Goal: Task Accomplishment & Management: Use online tool/utility

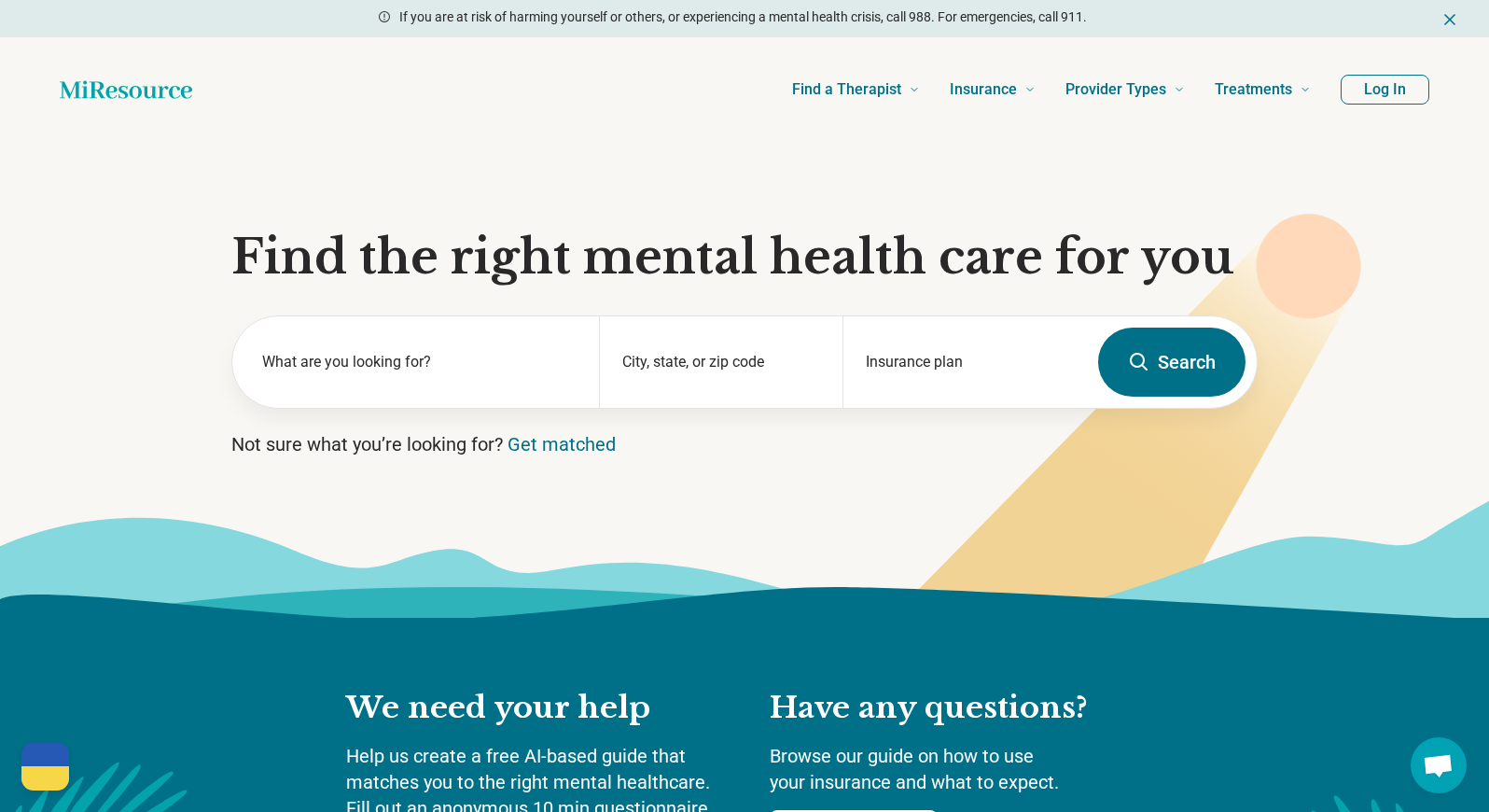
click at [1455, 25] on icon "Dismiss" at bounding box center [1449, 19] width 18 height 18
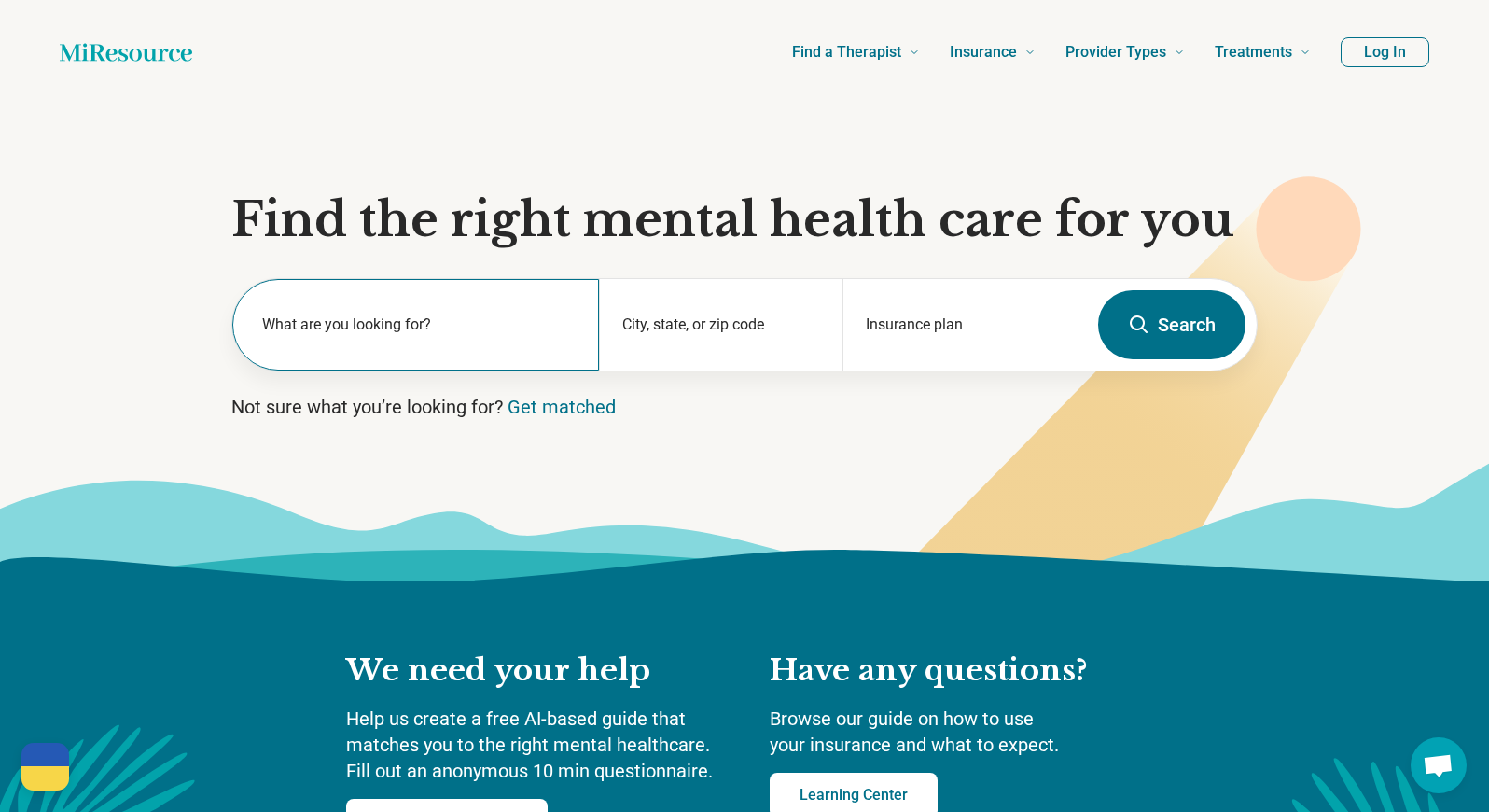
click at [527, 328] on label "What are you looking for?" at bounding box center [420, 324] width 314 height 22
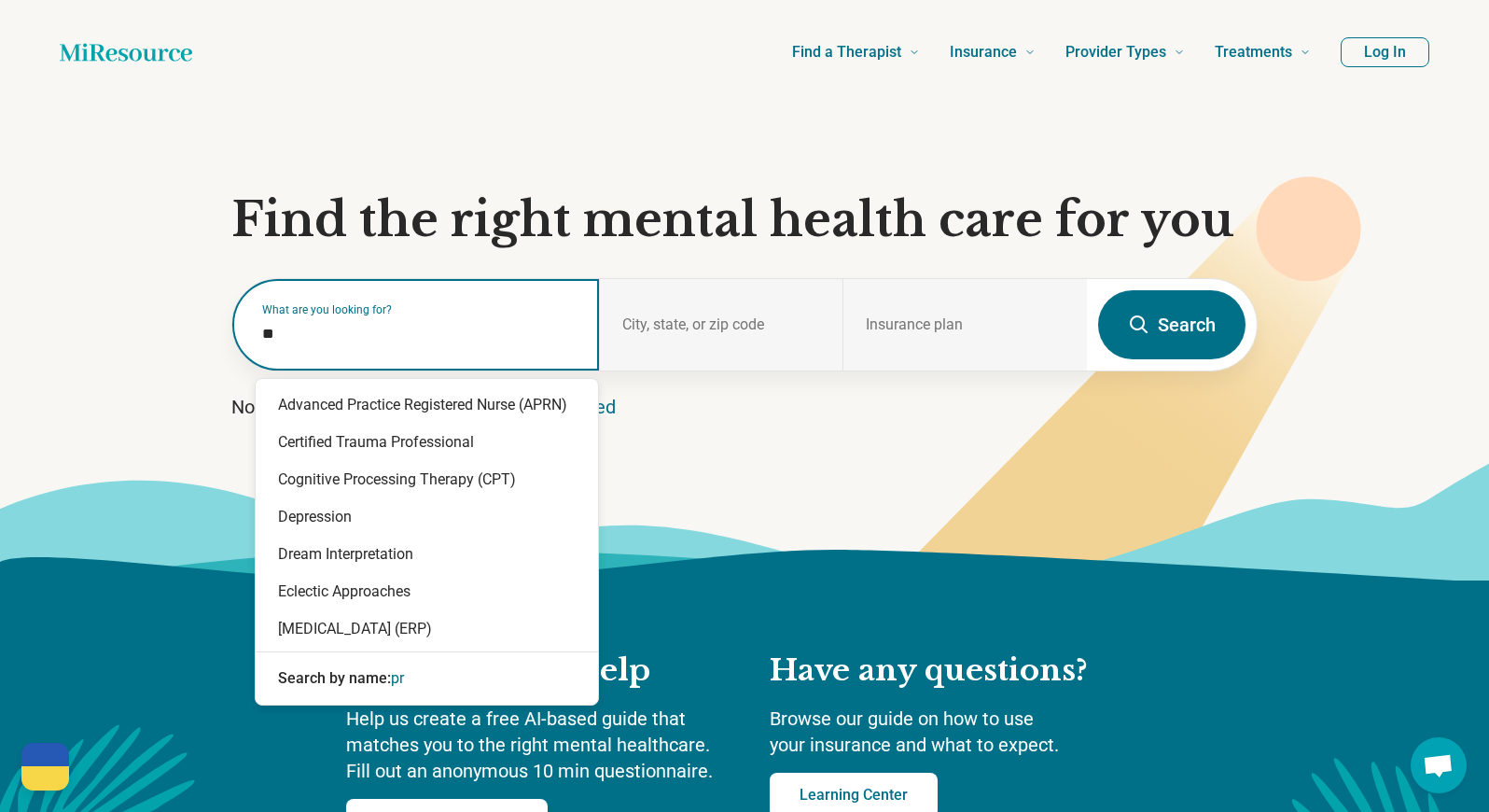
type input "*"
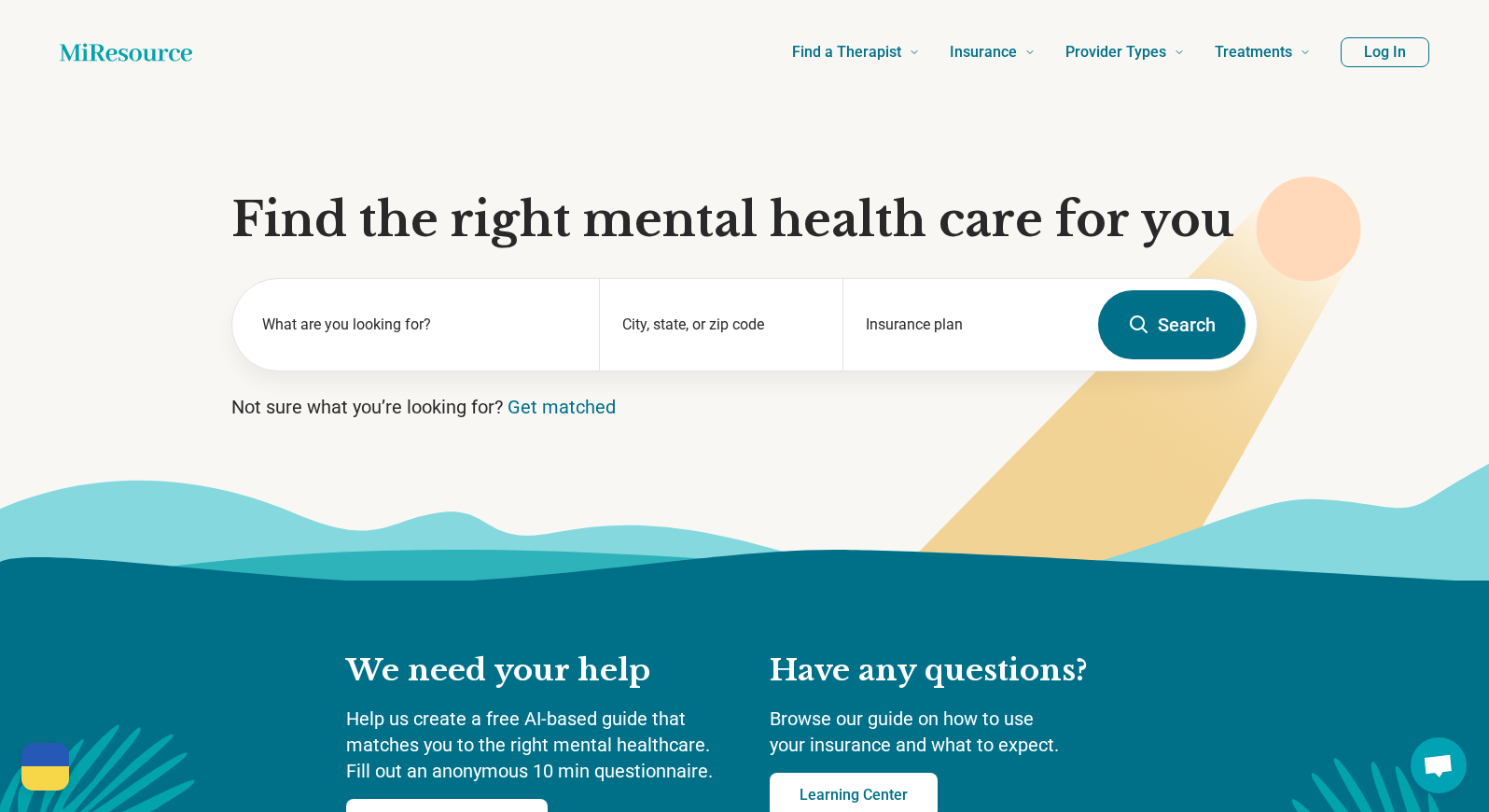
click at [160, 57] on icon "Home page" at bounding box center [126, 52] width 133 height 38
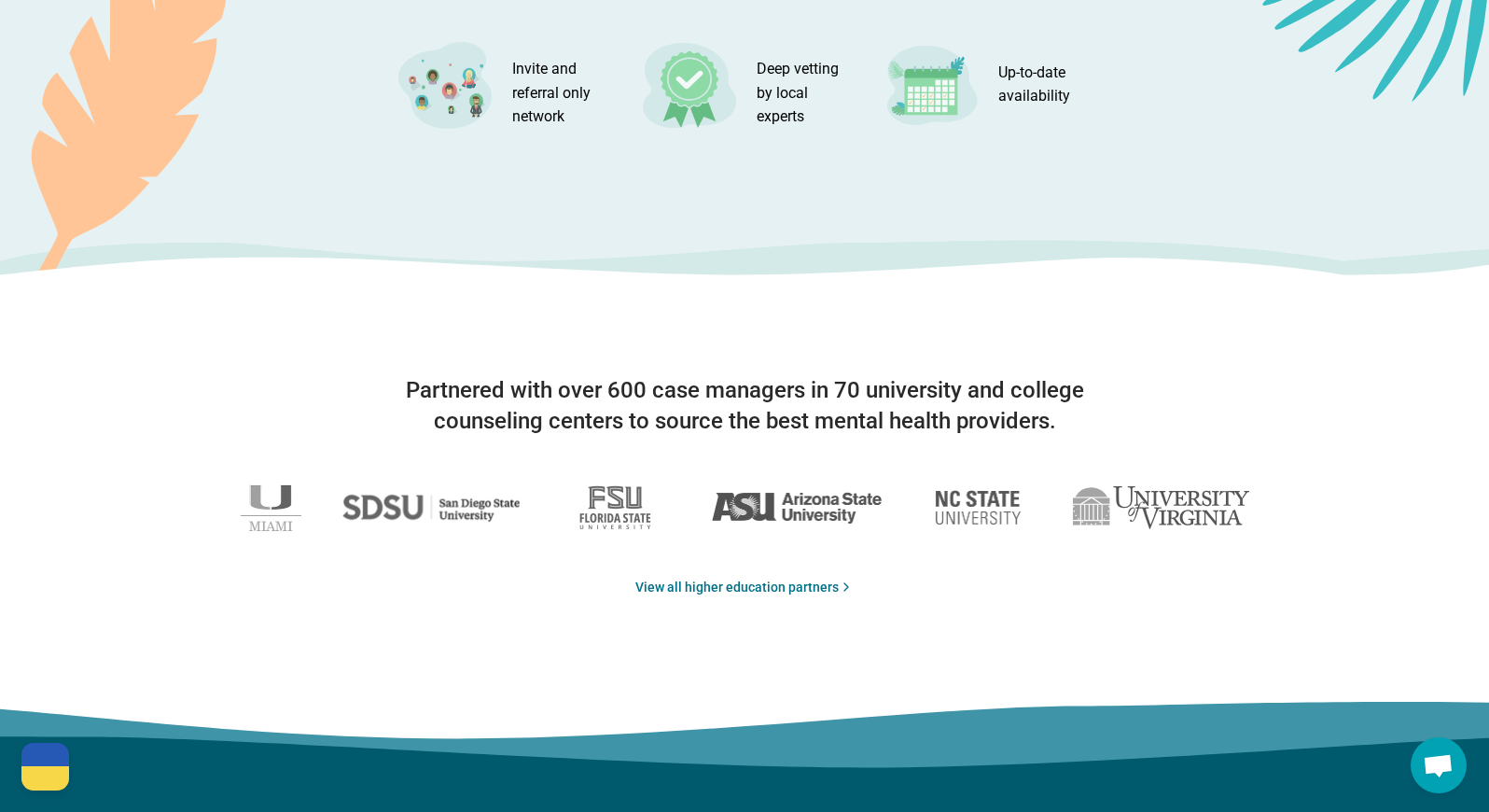
scroll to position [2798, 0]
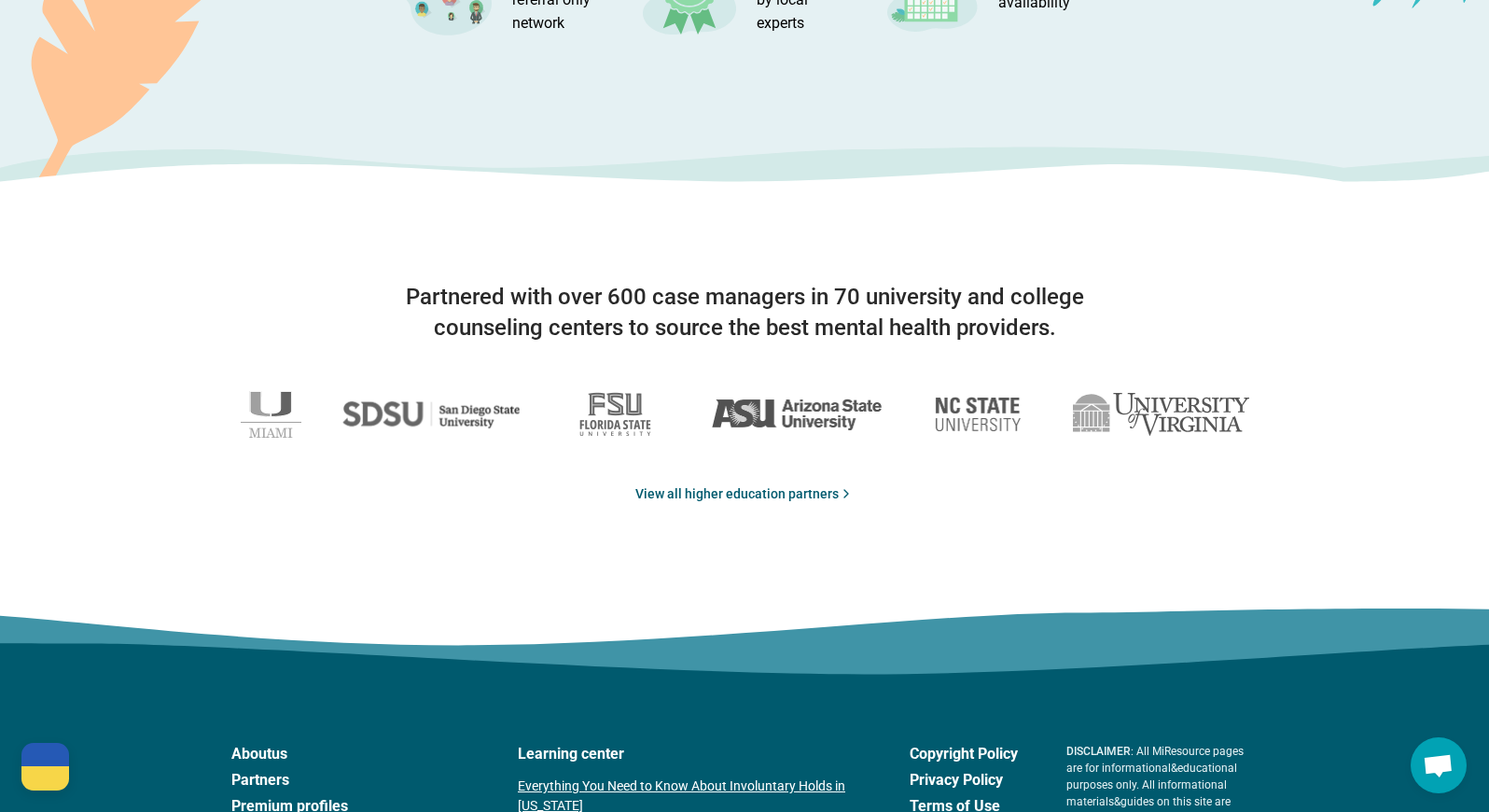
click at [702, 484] on link "View all higher education partners" at bounding box center [744, 494] width 218 height 19
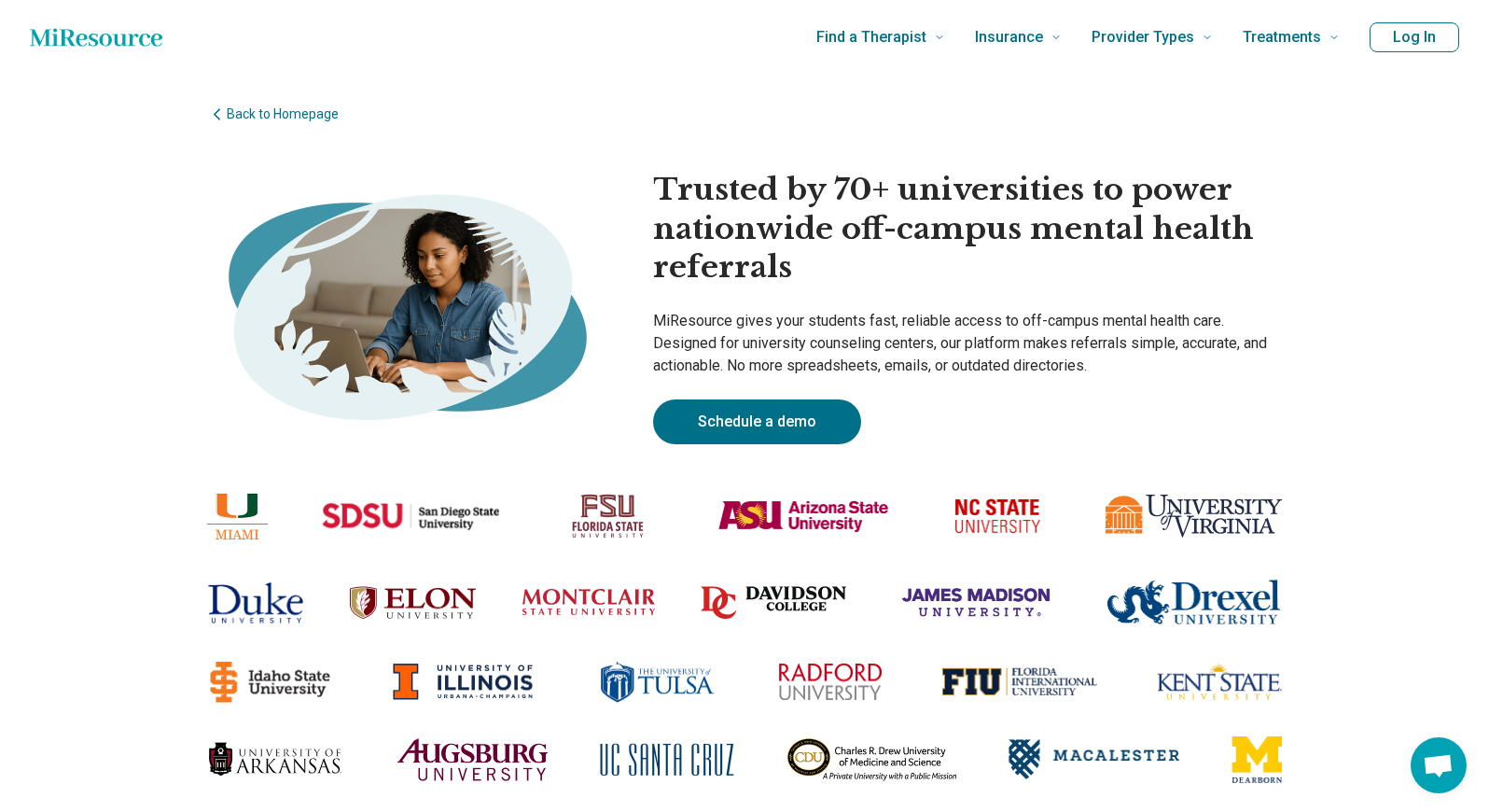
click at [802, 412] on link "Schedule a demo" at bounding box center [757, 422] width 208 height 45
